Goal: Find specific page/section: Find specific page/section

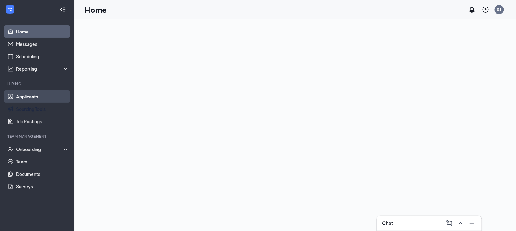
click at [30, 96] on link "Applicants" at bounding box center [42, 96] width 53 height 12
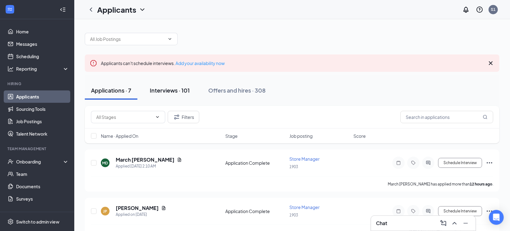
click at [165, 90] on div "Interviews · 101" at bounding box center [170, 90] width 40 height 8
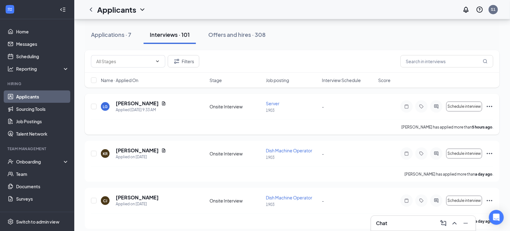
scroll to position [38, 0]
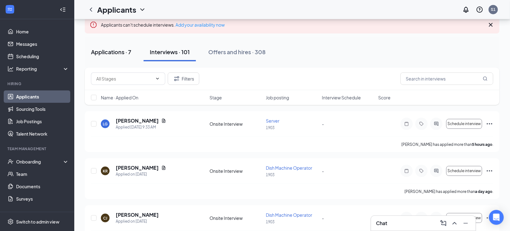
click at [122, 54] on div "Applications · 7" at bounding box center [111, 52] width 40 height 8
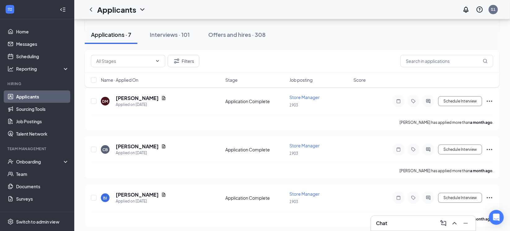
scroll to position [255, 0]
click at [175, 29] on button "Interviews · 101" at bounding box center [170, 34] width 52 height 19
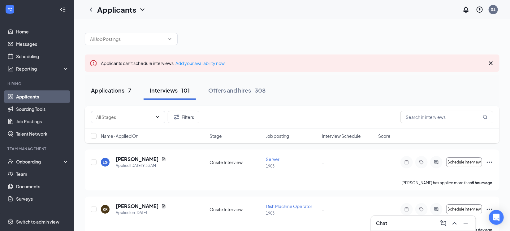
click at [125, 91] on div "Applications · 7" at bounding box center [111, 90] width 40 height 8
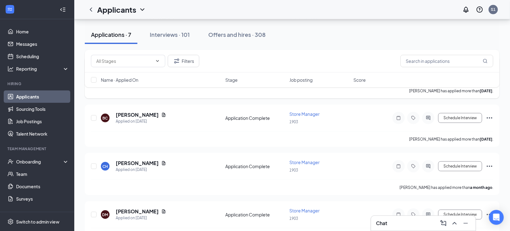
scroll to position [100, 0]
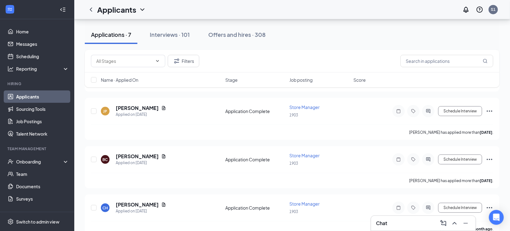
drag, startPoint x: 181, startPoint y: 36, endPoint x: 202, endPoint y: 98, distance: 65.1
click at [181, 36] on div "Interviews · 101" at bounding box center [170, 35] width 40 height 8
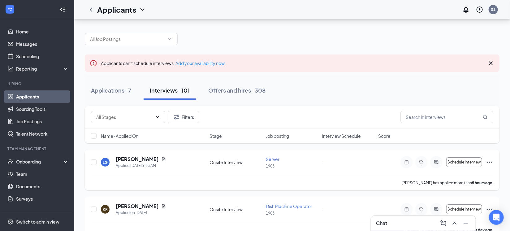
scroll to position [38, 0]
